Goal: Information Seeking & Learning: Learn about a topic

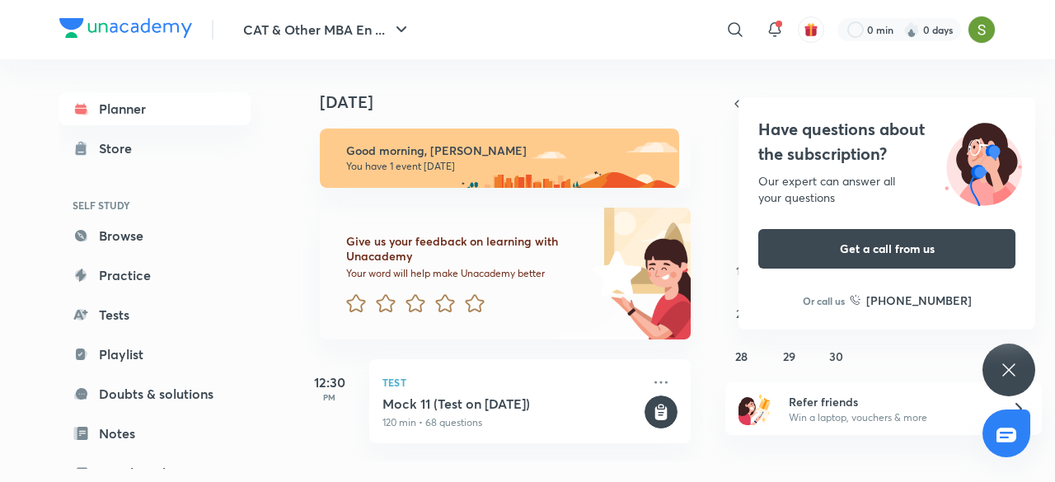
click at [1007, 358] on div "Have questions about the subscription? Our expert can answer all your questions…" at bounding box center [1009, 370] width 53 height 53
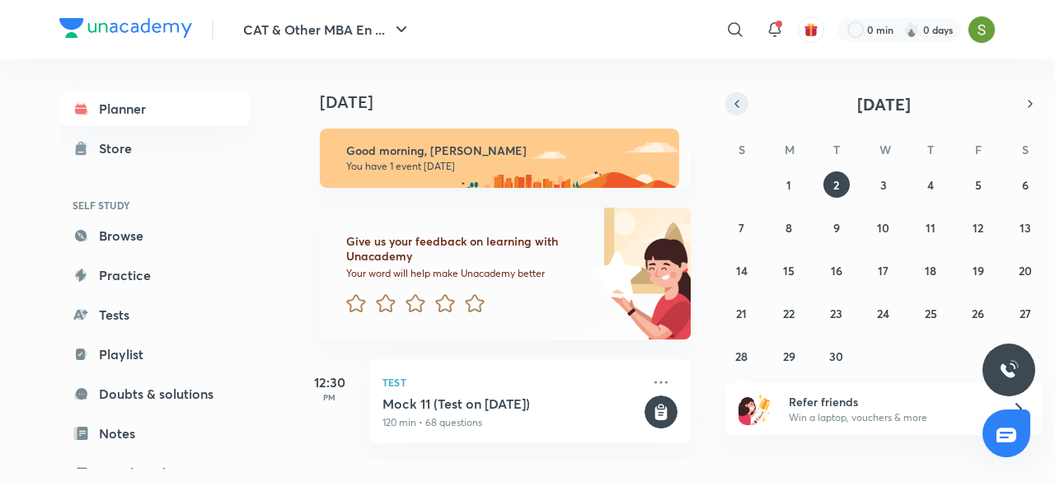
click at [731, 101] on icon "button" at bounding box center [736, 103] width 13 height 15
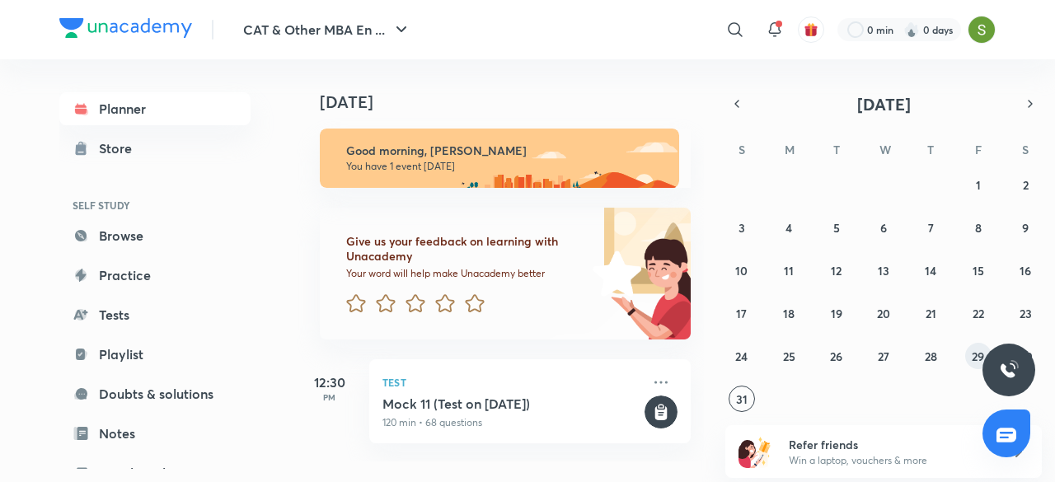
click at [973, 352] on abbr "29" at bounding box center [978, 357] width 12 height 16
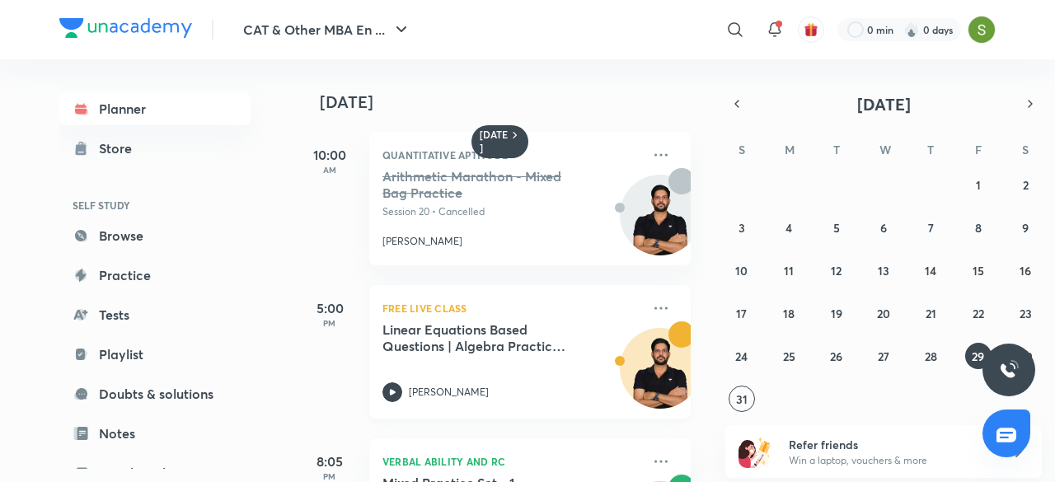
scroll to position [115, 0]
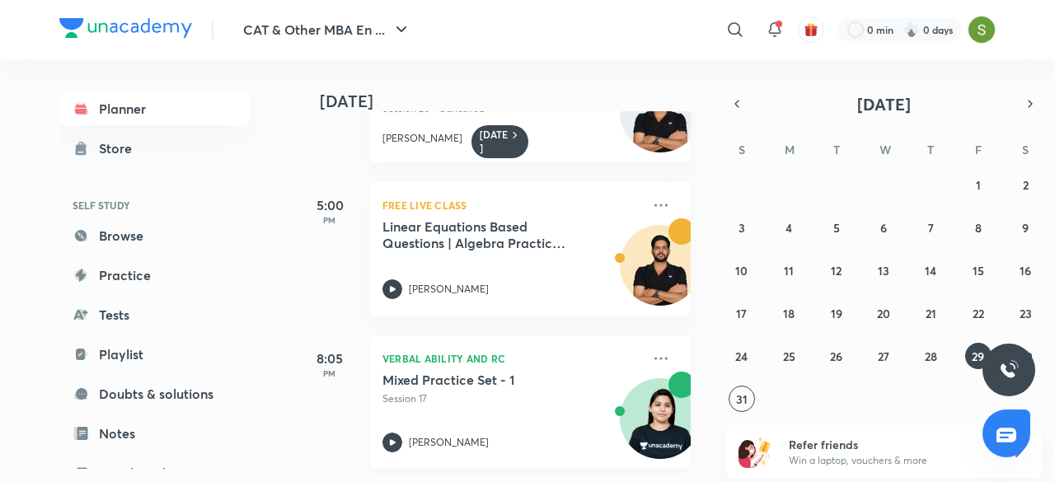
click at [485, 392] on p "Session 17" at bounding box center [512, 399] width 259 height 15
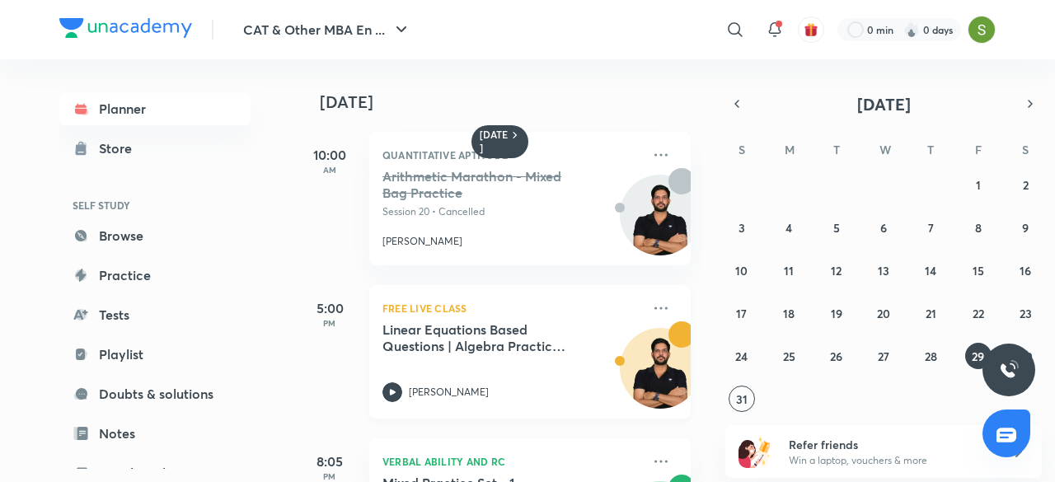
scroll to position [115, 0]
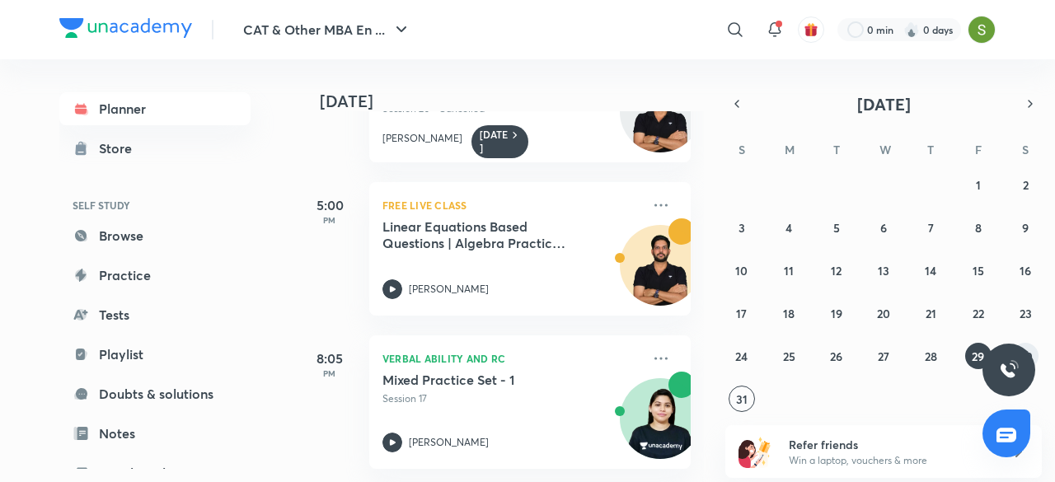
click at [1031, 352] on abbr "30" at bounding box center [1026, 357] width 14 height 16
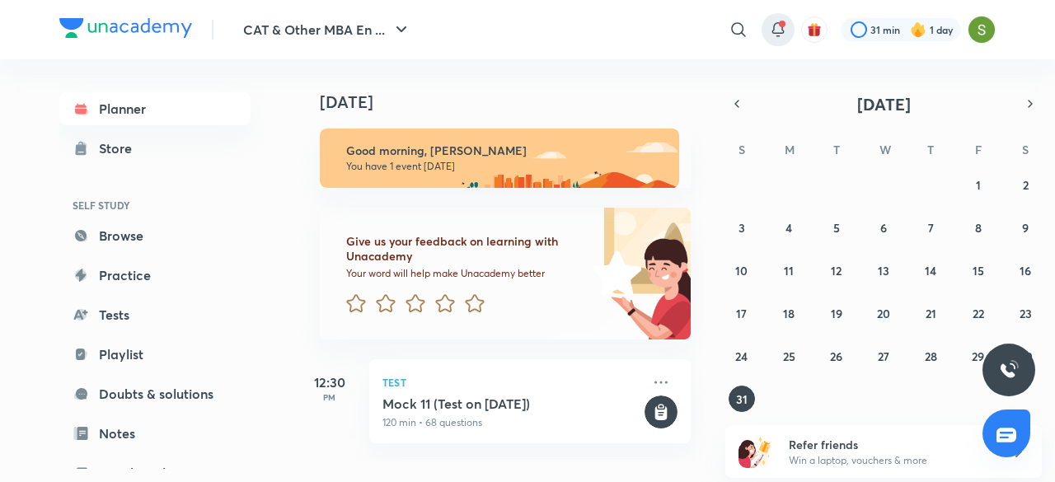
click at [775, 28] on icon at bounding box center [778, 30] width 20 height 20
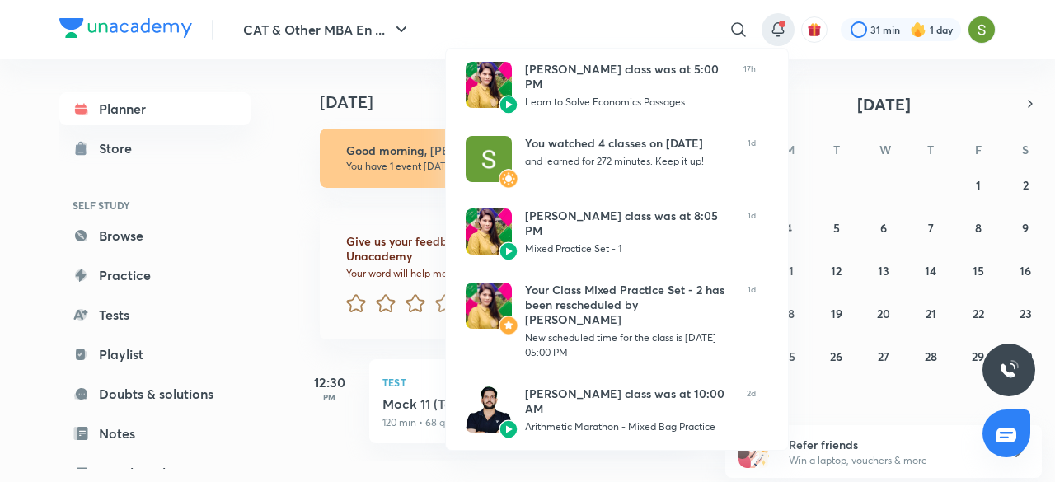
click at [260, 237] on div at bounding box center [527, 241] width 1055 height 482
